Goal: Task Accomplishment & Management: Manage account settings

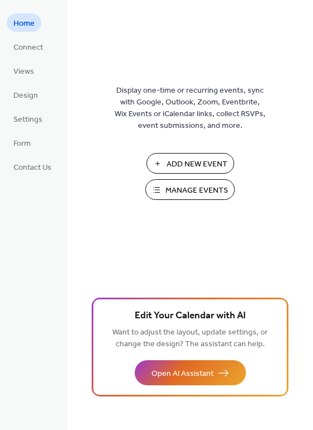
click at [196, 190] on span "Manage Events" at bounding box center [196, 191] width 63 height 12
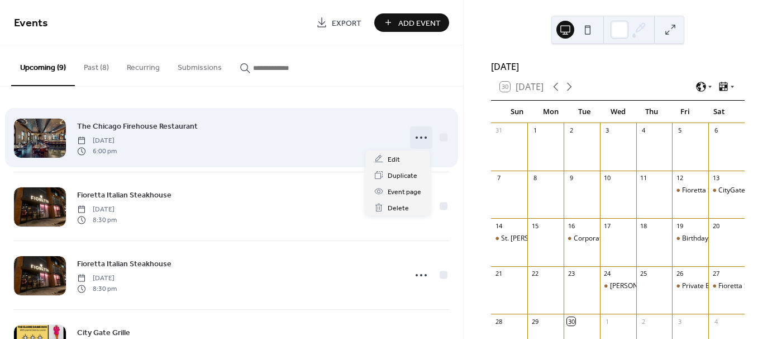
click at [416, 133] on icon at bounding box center [421, 138] width 18 height 18
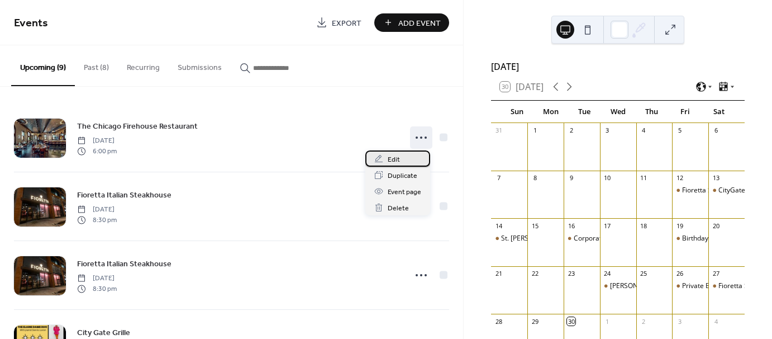
click at [400, 159] on div "Edit" at bounding box center [397, 158] width 65 height 16
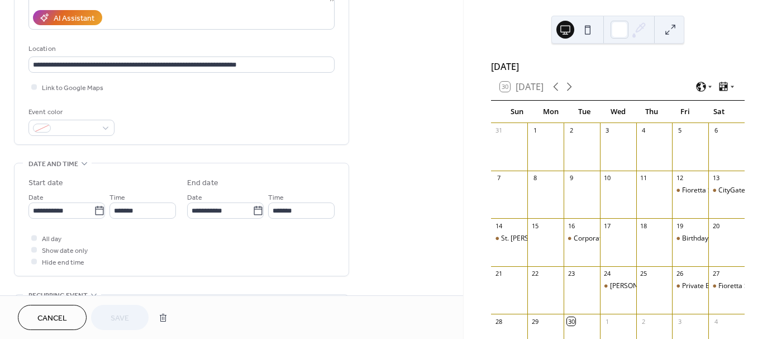
scroll to position [233, 0]
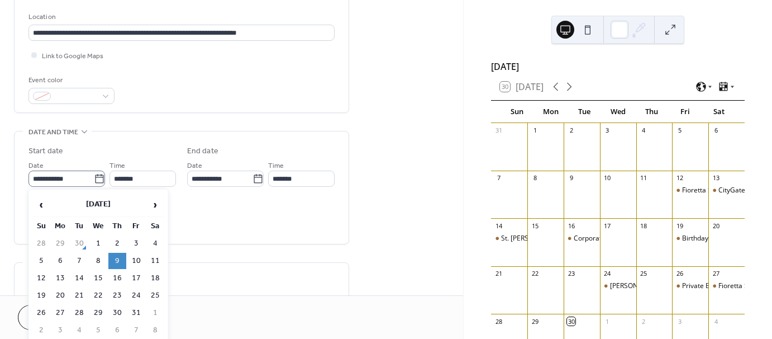
click at [98, 176] on icon at bounding box center [99, 178] width 8 height 9
click at [94, 176] on input "**********" at bounding box center [61, 178] width 65 height 16
click at [118, 270] on td "16" at bounding box center [117, 278] width 18 height 16
type input "**********"
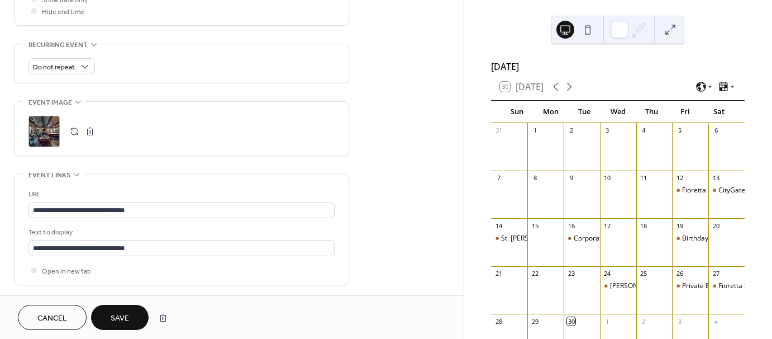
scroll to position [449, 0]
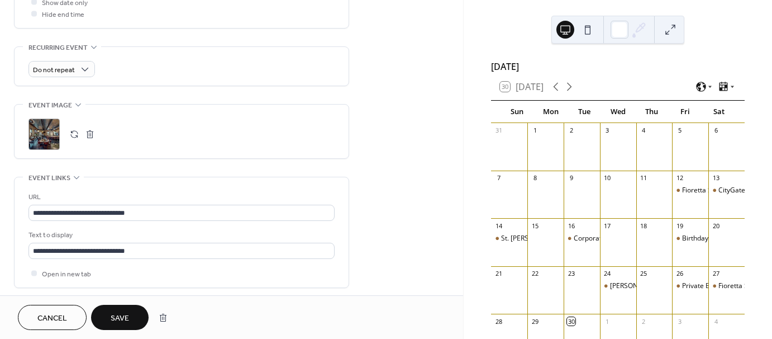
click at [45, 129] on div ";" at bounding box center [44, 133] width 31 height 31
click at [121, 316] on span "Save" at bounding box center [120, 318] width 18 height 12
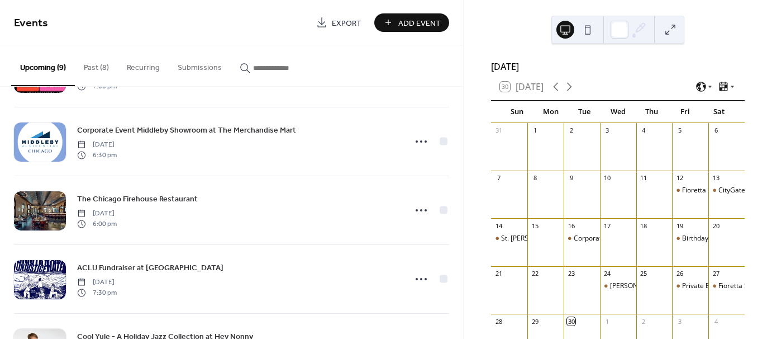
scroll to position [274, 0]
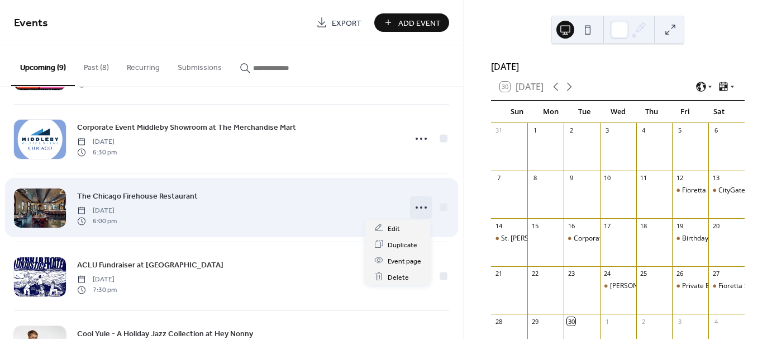
click at [420, 203] on icon at bounding box center [421, 207] width 18 height 18
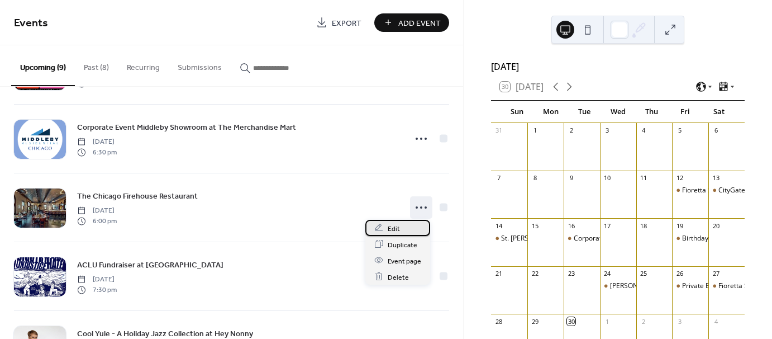
click at [397, 228] on span "Edit" at bounding box center [394, 228] width 12 height 12
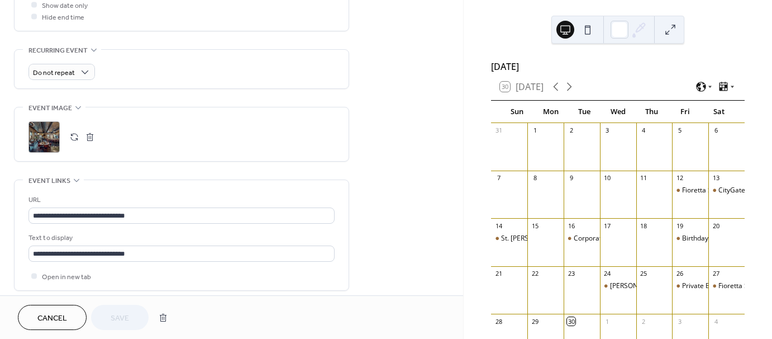
scroll to position [478, 0]
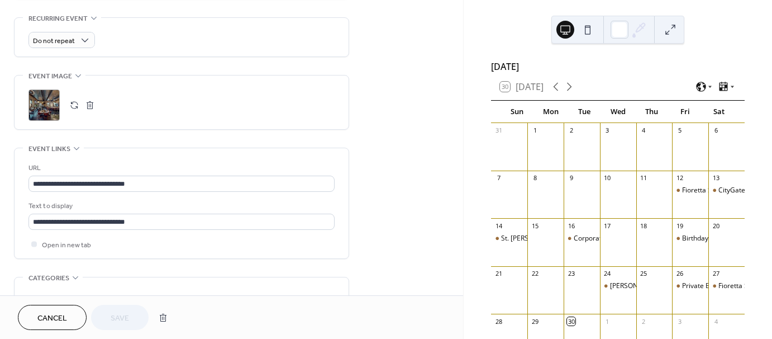
click at [41, 103] on div ";" at bounding box center [44, 104] width 31 height 31
click at [124, 313] on span "Save" at bounding box center [120, 318] width 18 height 12
